Goal: Check status: Check status

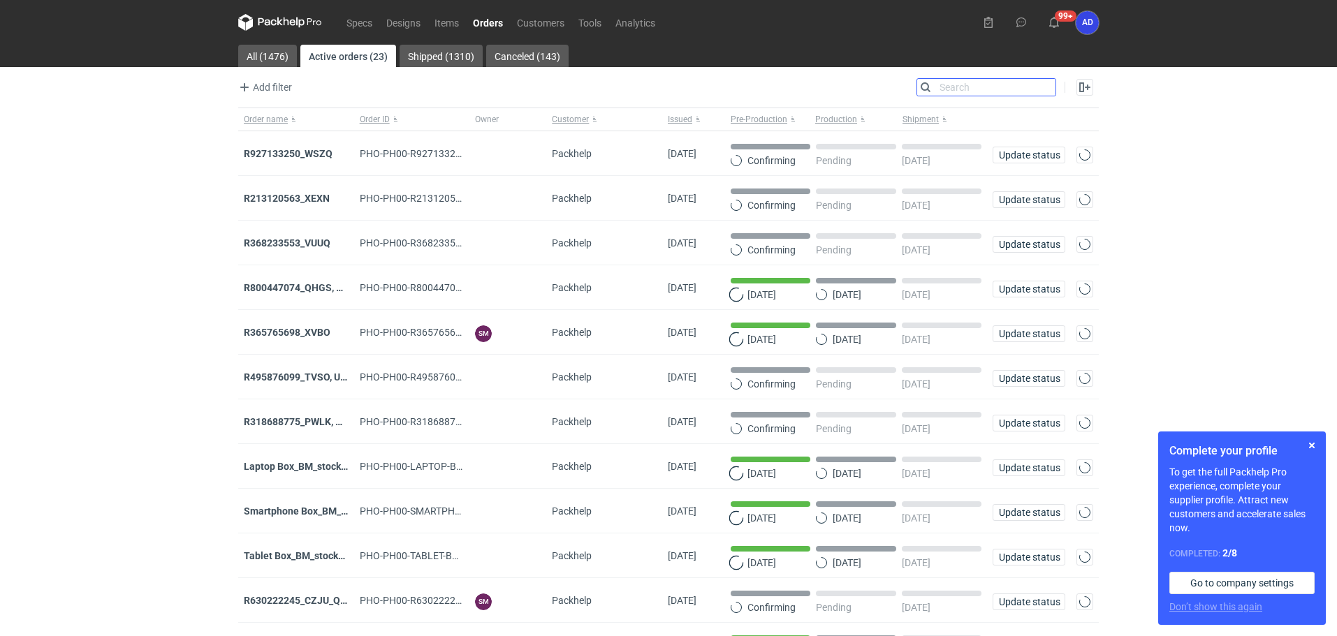
click at [1049, 86] on input "Search" at bounding box center [986, 87] width 138 height 17
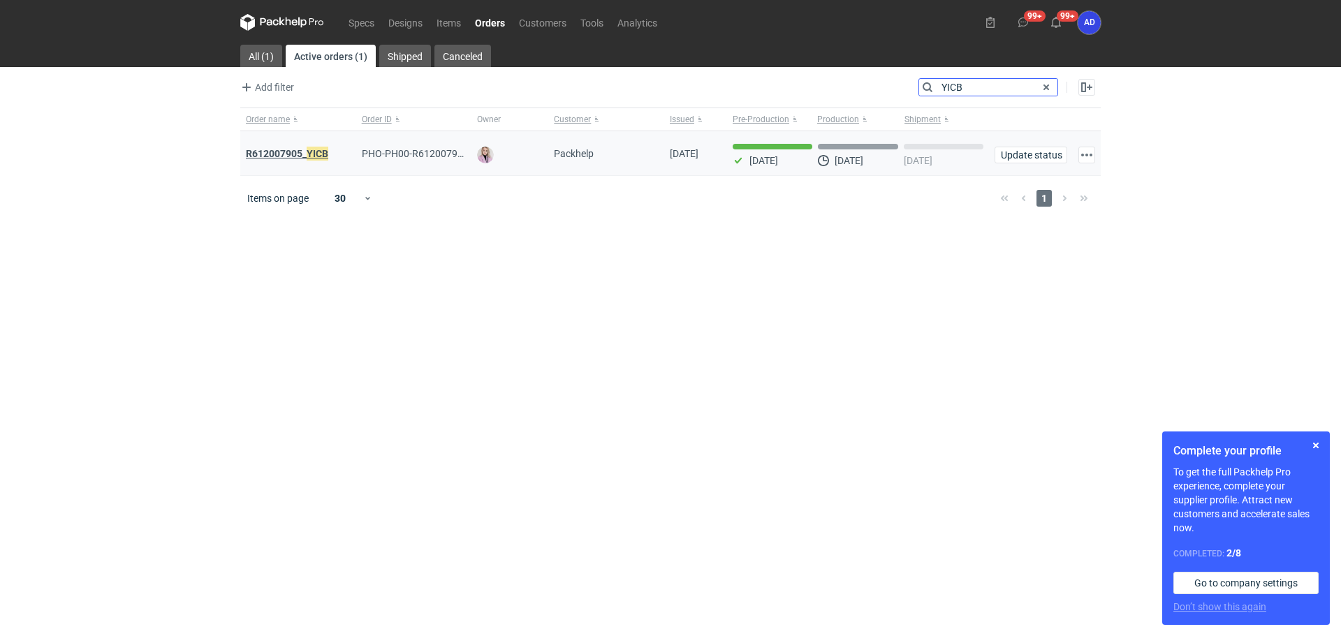
type input "YICB"
click at [291, 156] on strong "R612007905_ YICB" at bounding box center [287, 153] width 82 height 15
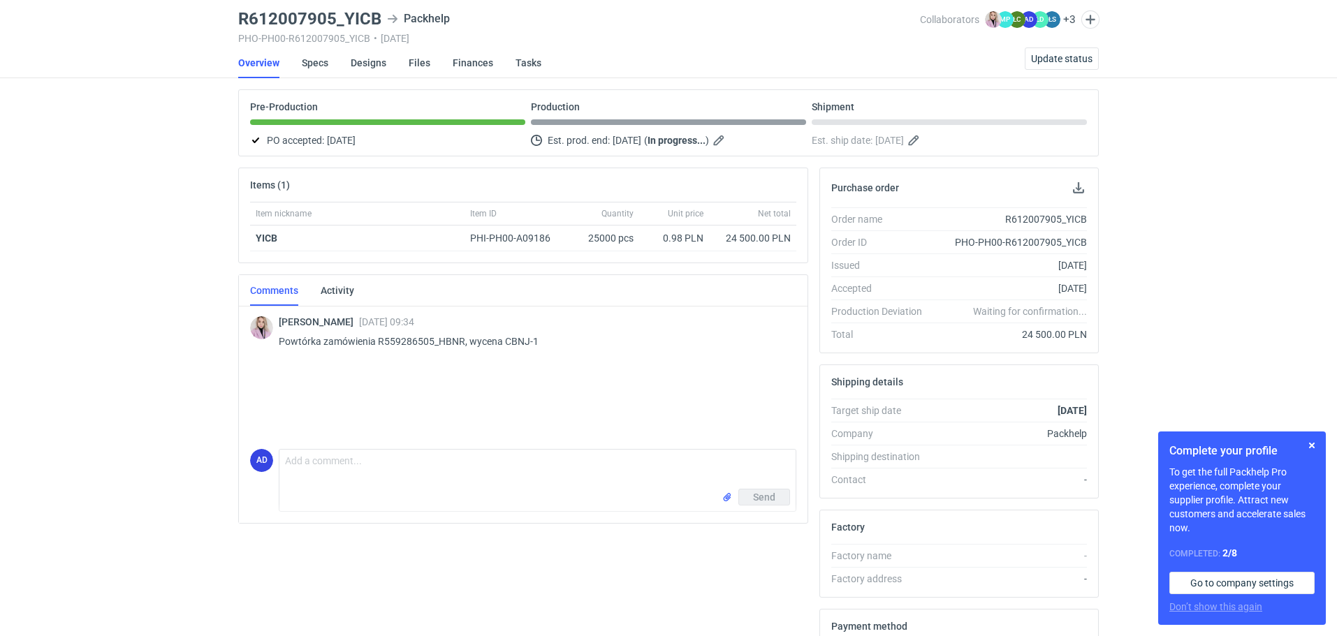
scroll to position [70, 0]
